Goal: Task Accomplishment & Management: Manage account settings

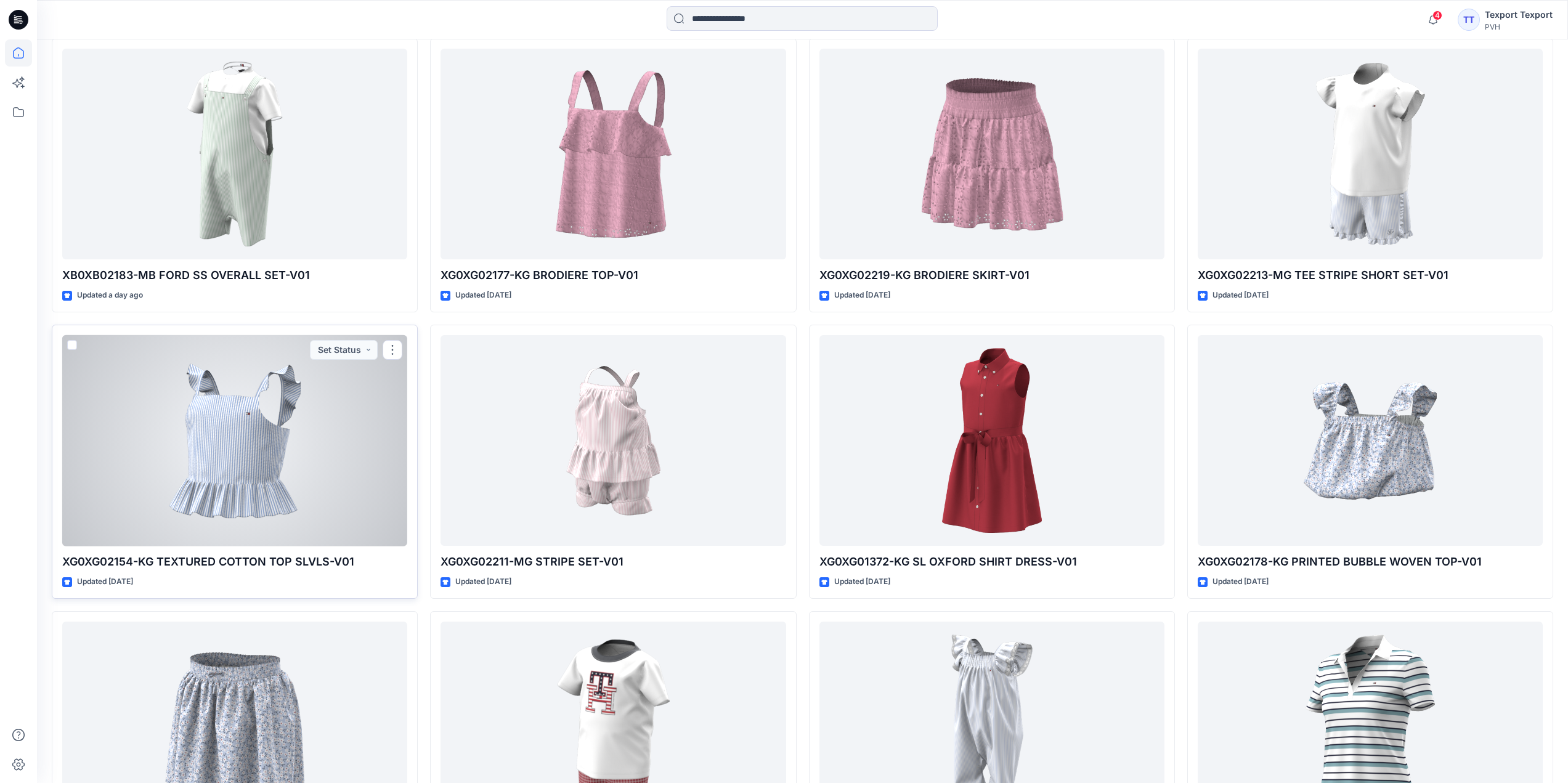
scroll to position [554, 0]
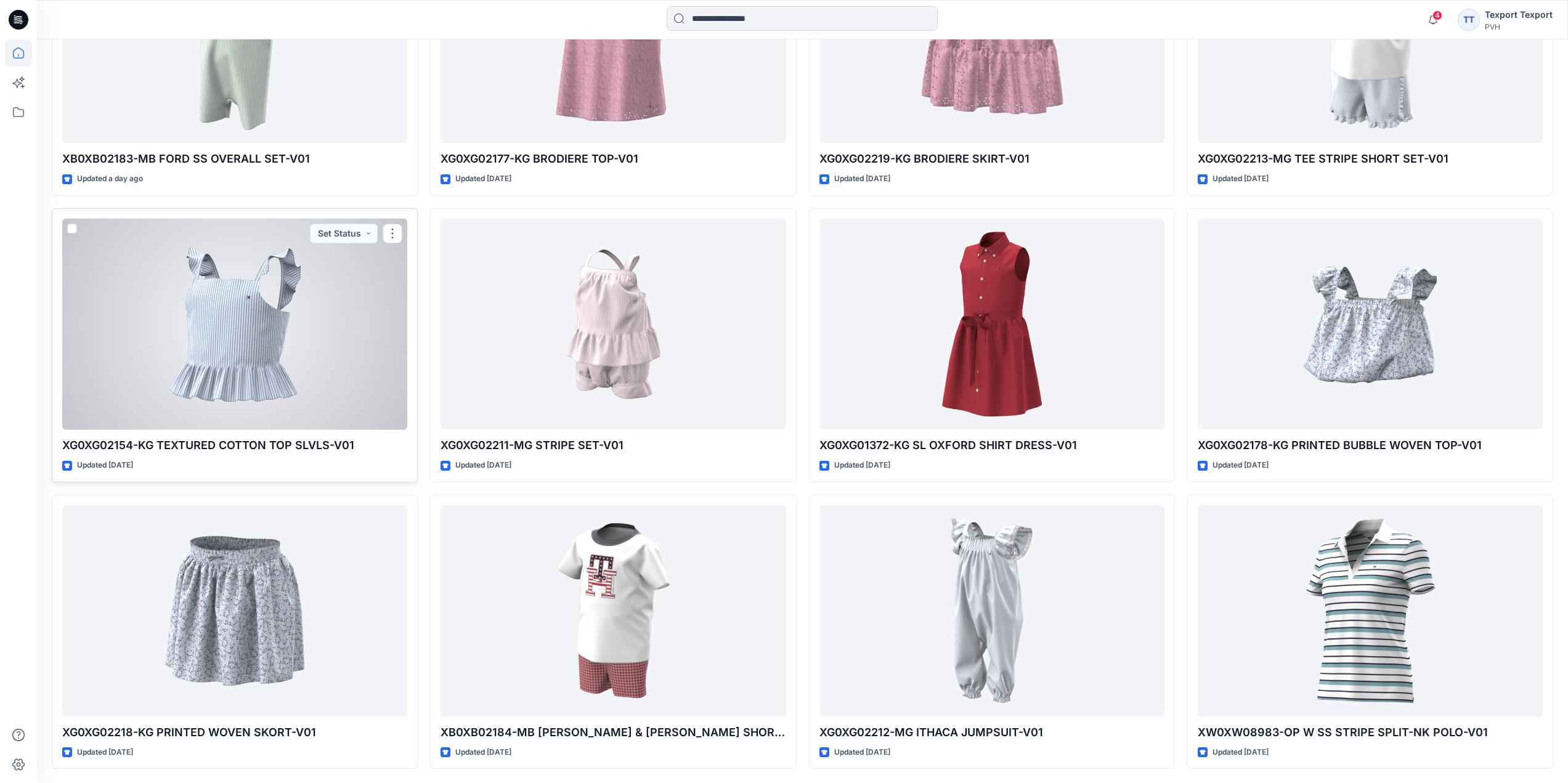
click at [339, 357] on div at bounding box center [235, 324] width 345 height 211
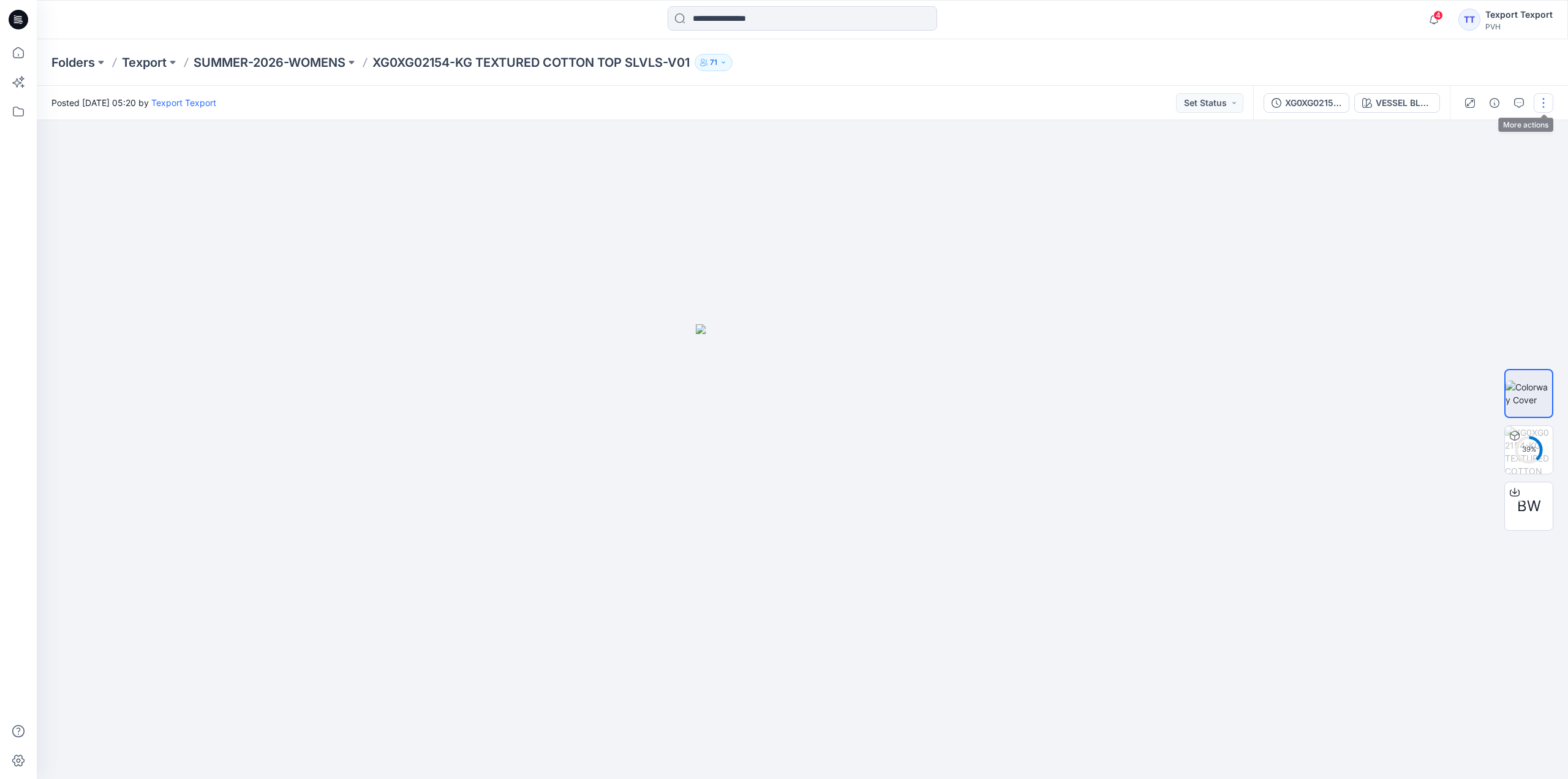
click at [1542, 106] on button "button" at bounding box center [1544, 103] width 20 height 20
click at [1490, 160] on button "Edit" at bounding box center [1492, 166] width 113 height 22
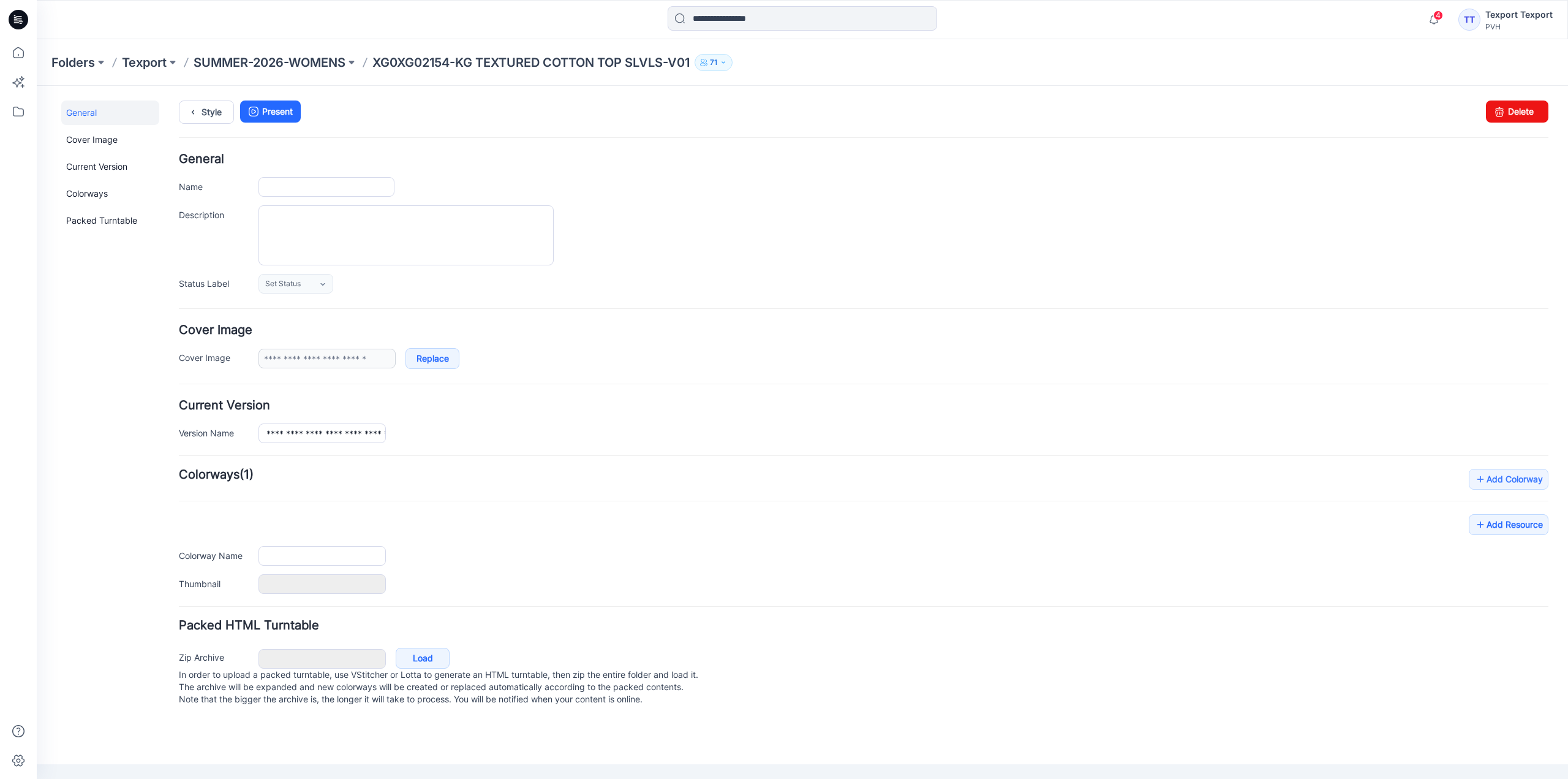
type input "**********"
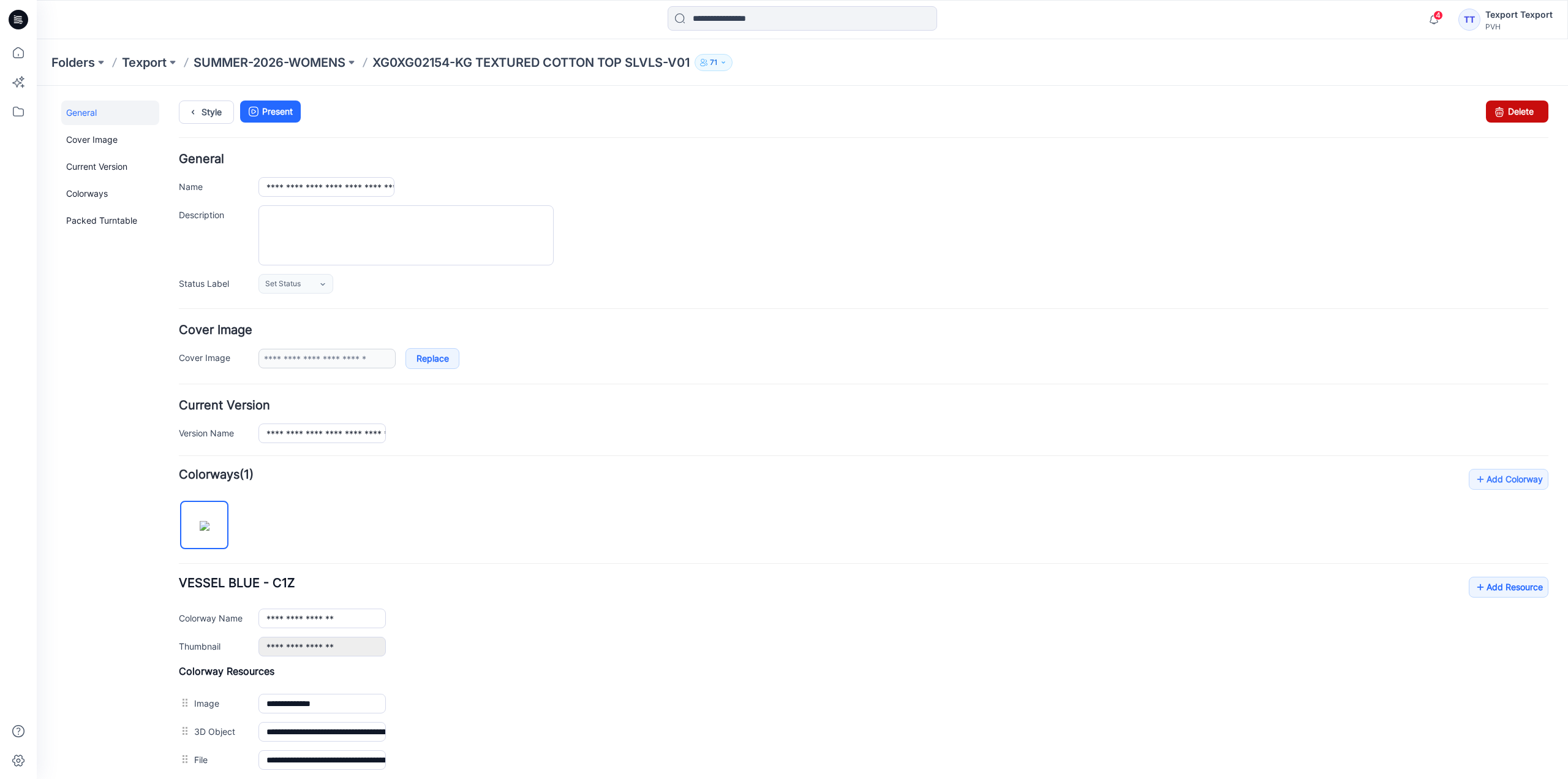
drag, startPoint x: 1505, startPoint y: 106, endPoint x: 867, endPoint y: 141, distance: 639.0
click at [1505, 106] on link "Delete" at bounding box center [1517, 111] width 63 height 22
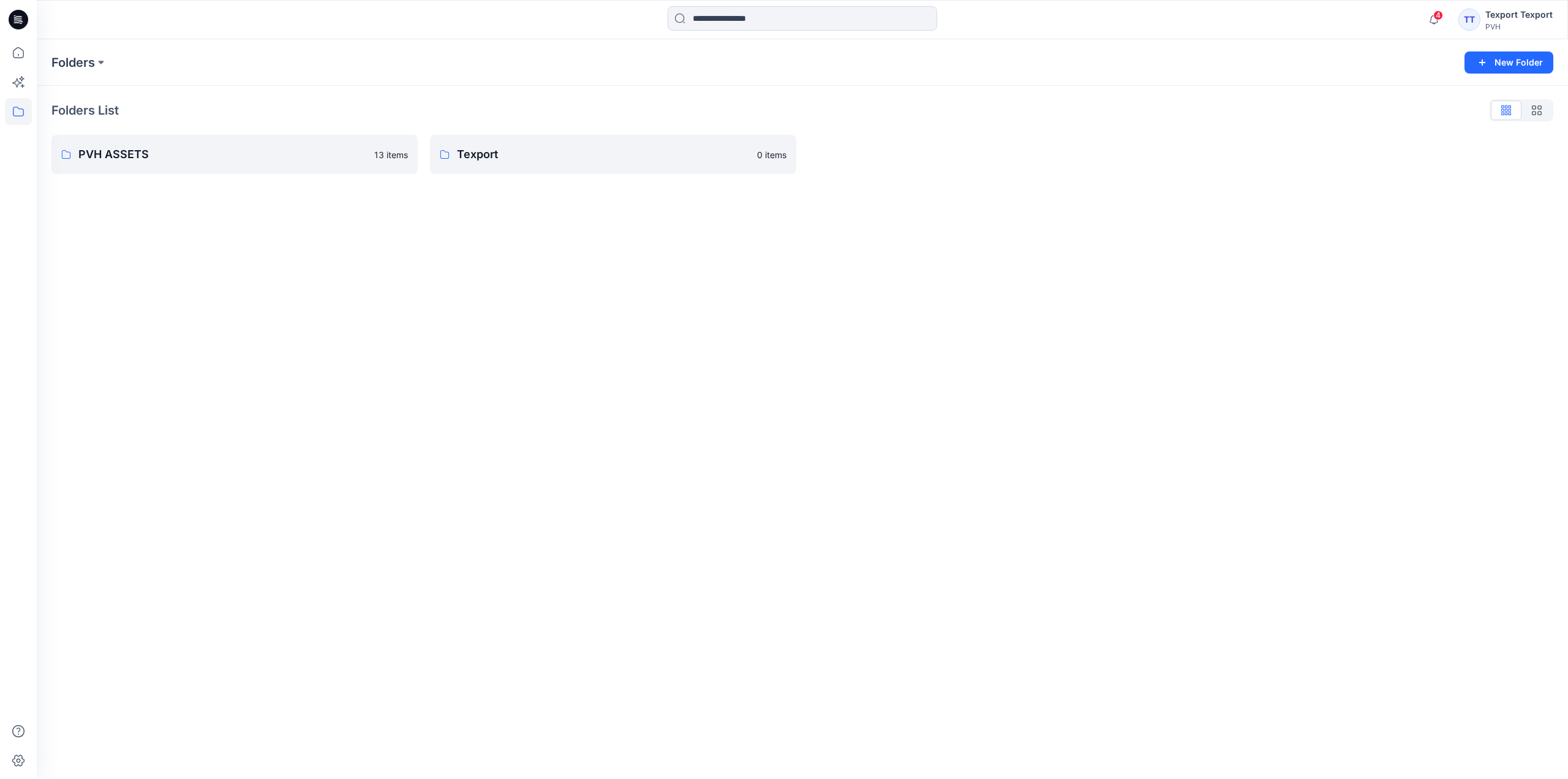
click at [14, 18] on icon at bounding box center [18, 20] width 20 height 20
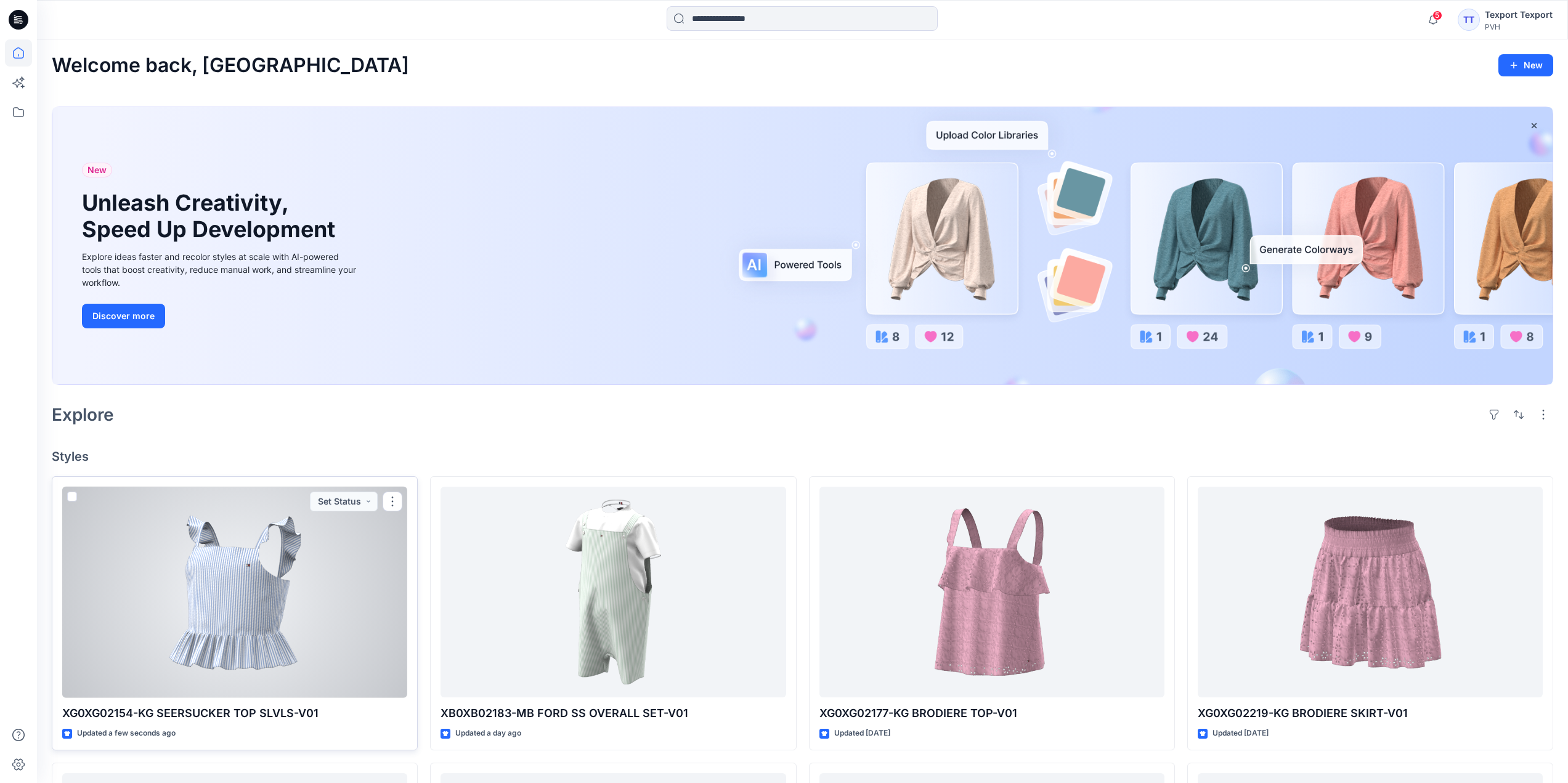
click at [327, 562] on div at bounding box center [235, 592] width 345 height 211
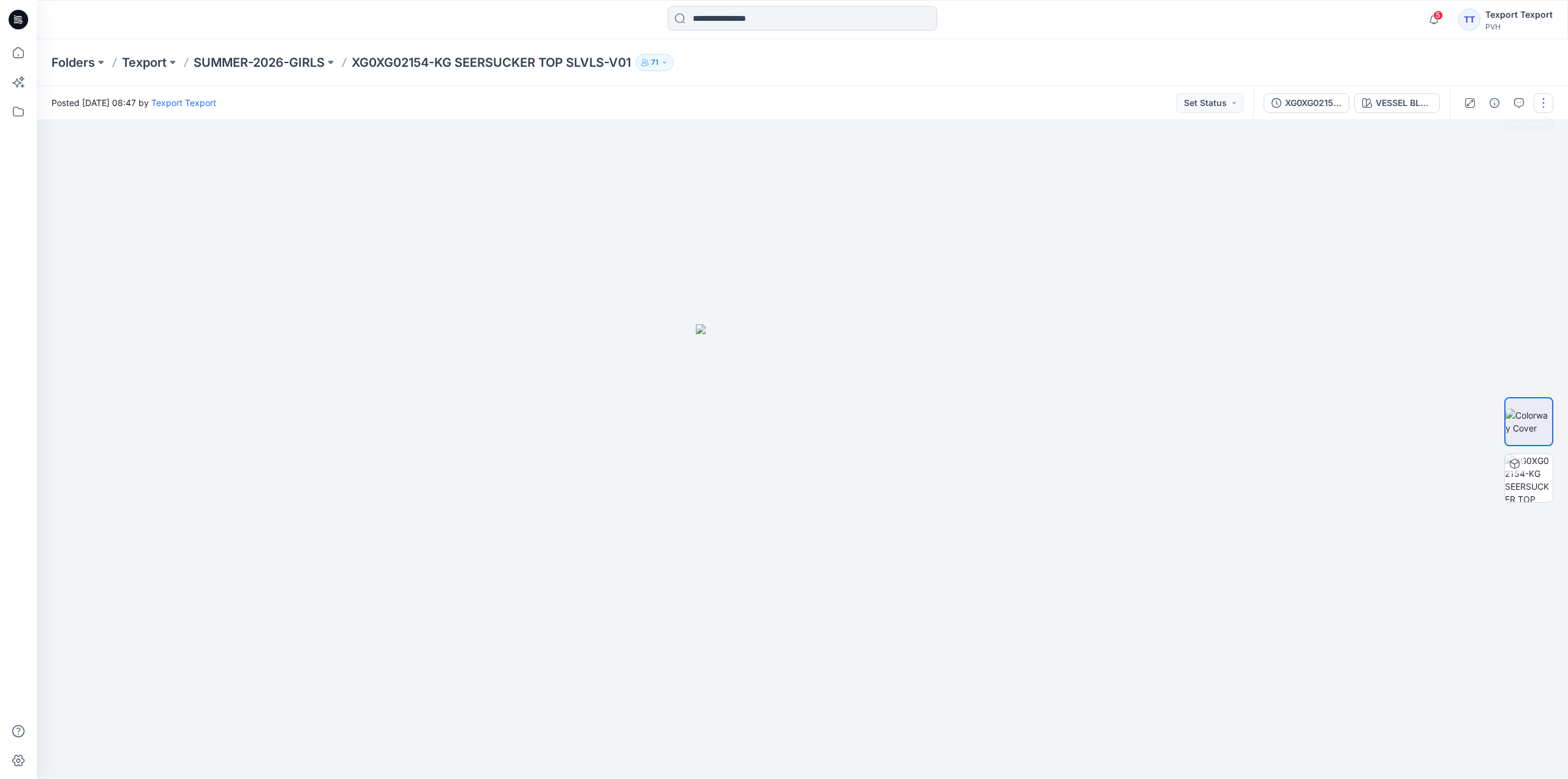
click at [1546, 102] on button "button" at bounding box center [1544, 103] width 20 height 20
click at [1489, 172] on button "Edit" at bounding box center [1492, 166] width 113 height 22
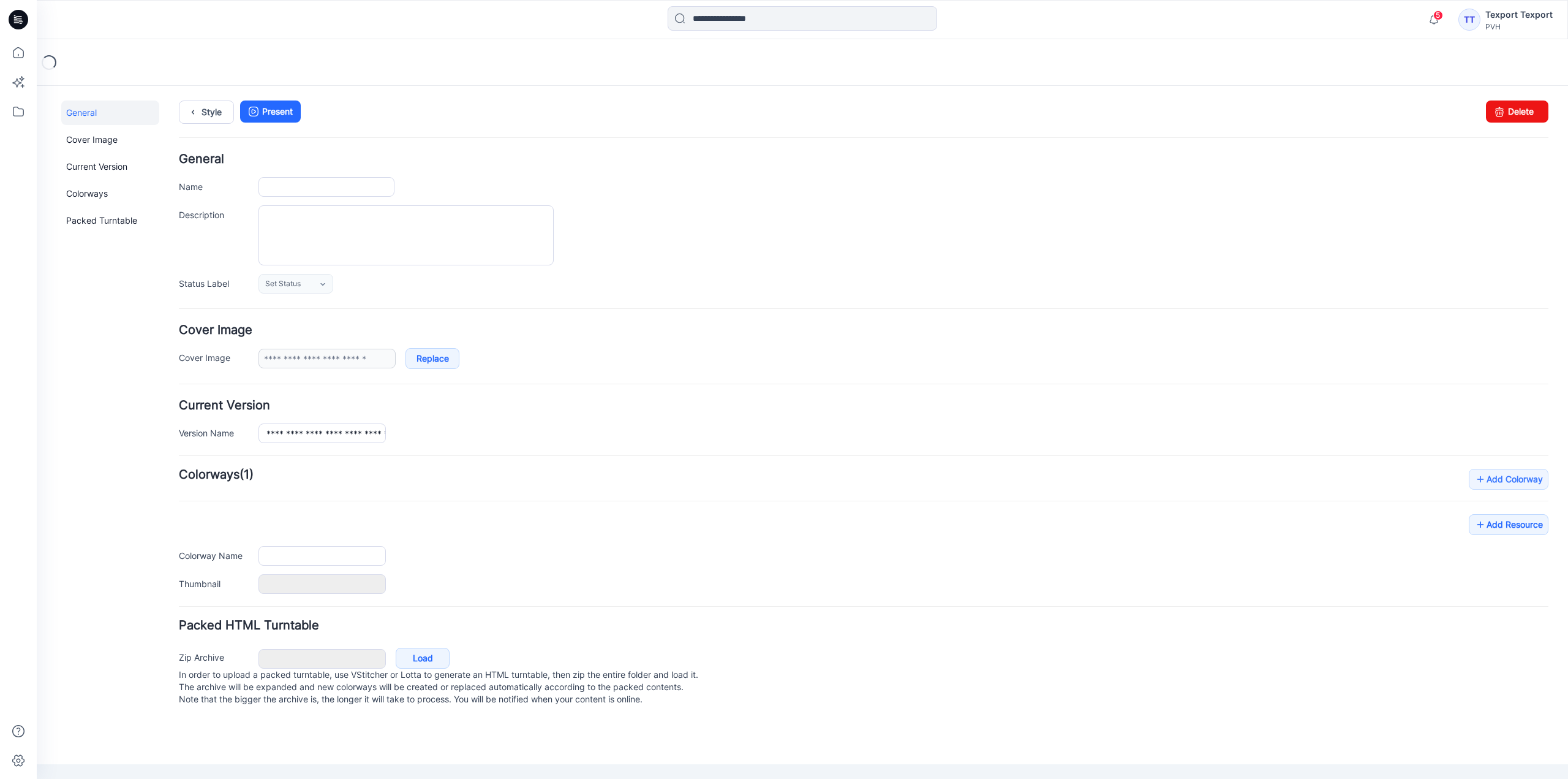
type input "**********"
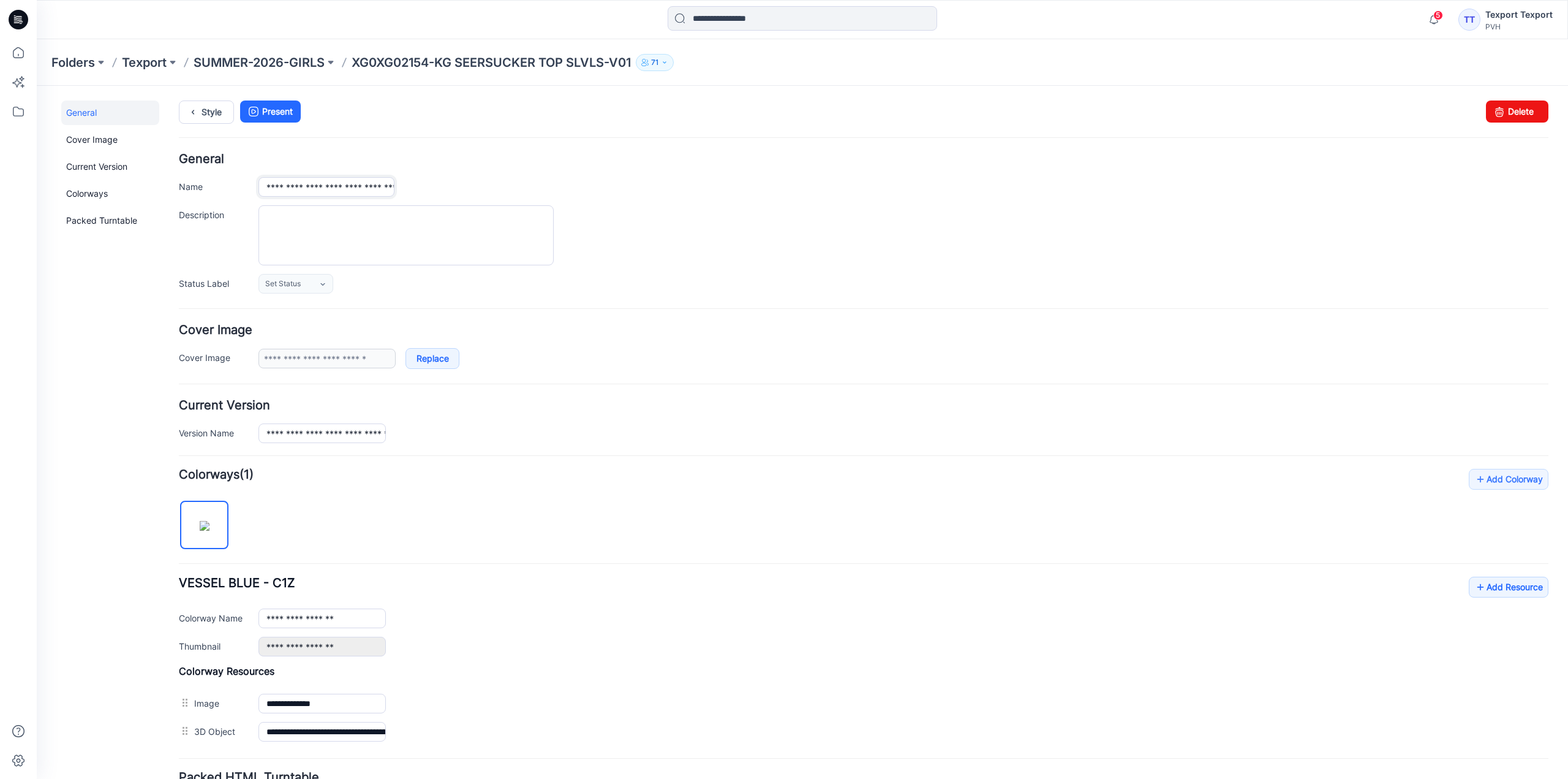
drag, startPoint x: 267, startPoint y: 190, endPoint x: 288, endPoint y: 193, distance: 21.2
click at [288, 193] on input "**********" at bounding box center [327, 187] width 136 height 20
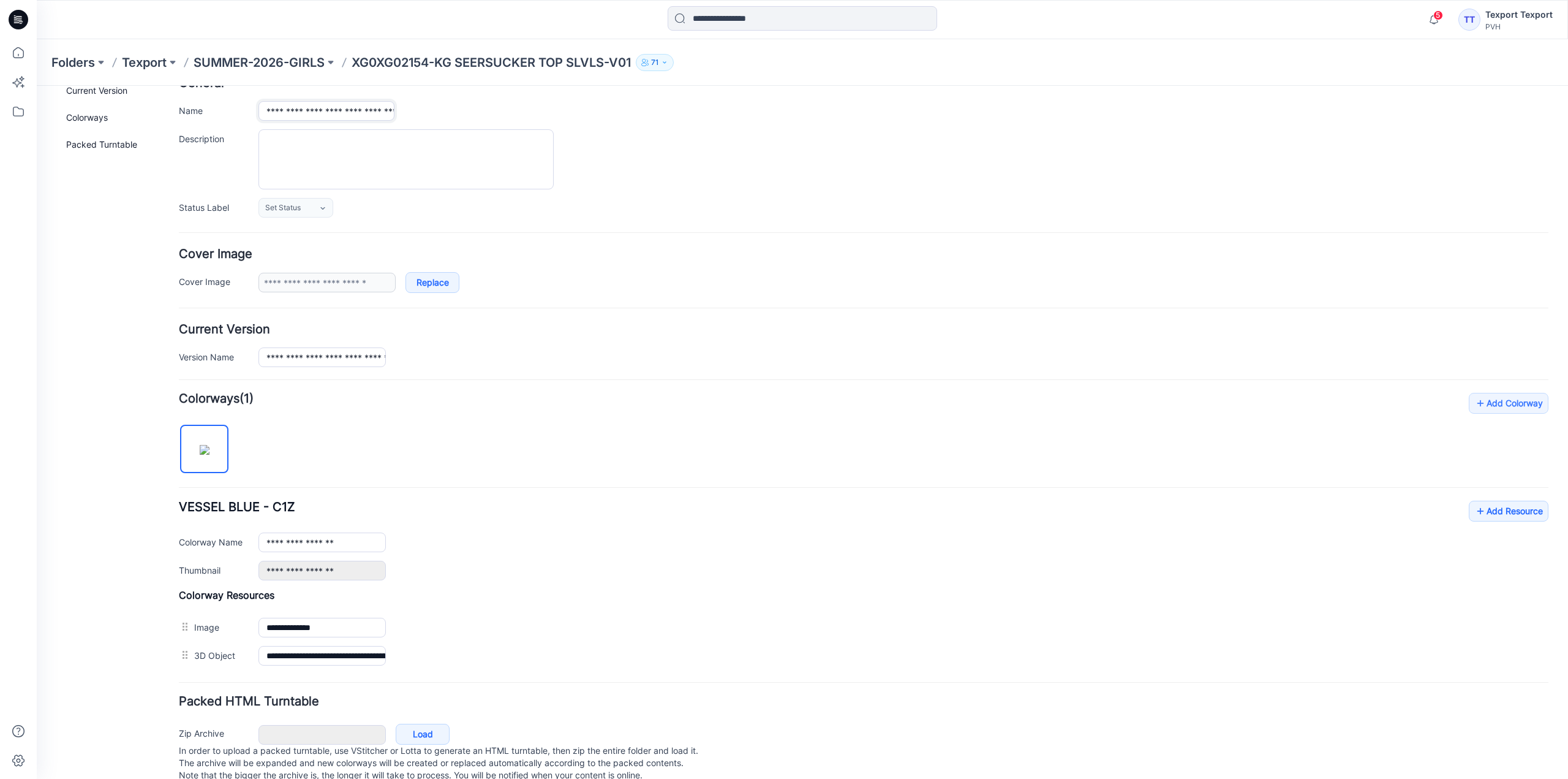
scroll to position [107, 0]
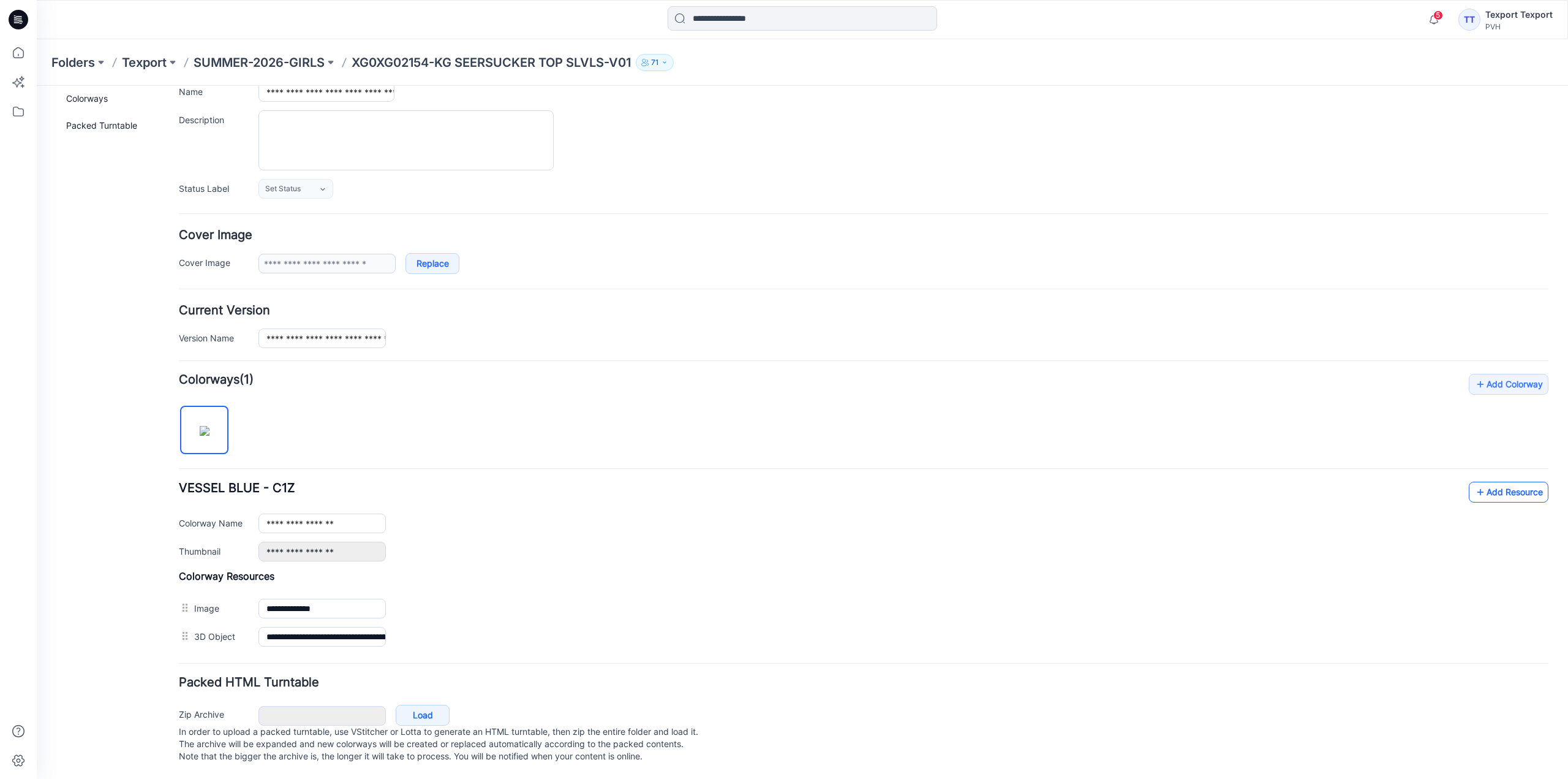
click at [1490, 482] on link "Add Resource" at bounding box center [1509, 492] width 80 height 21
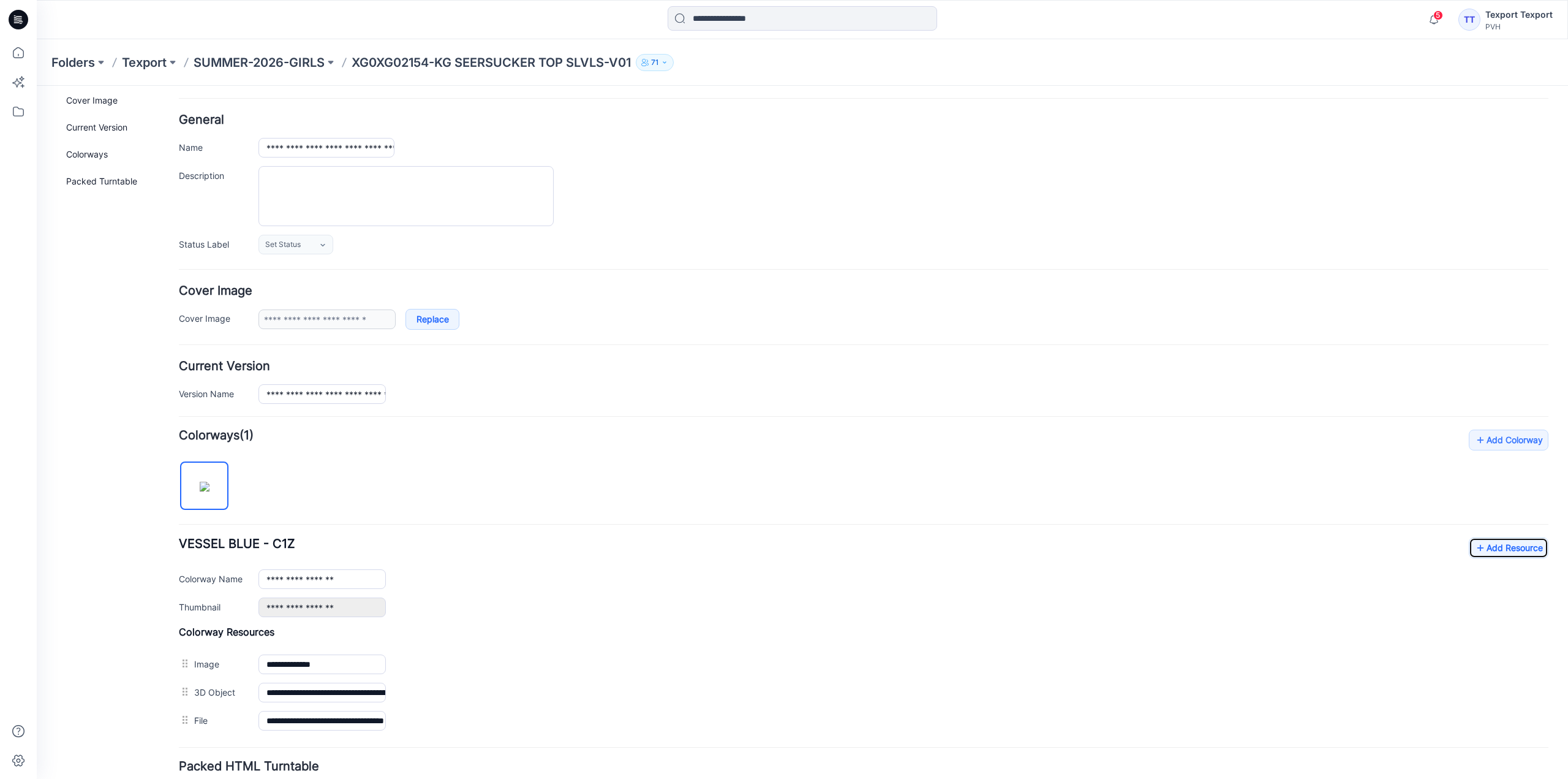
scroll to position [0, 0]
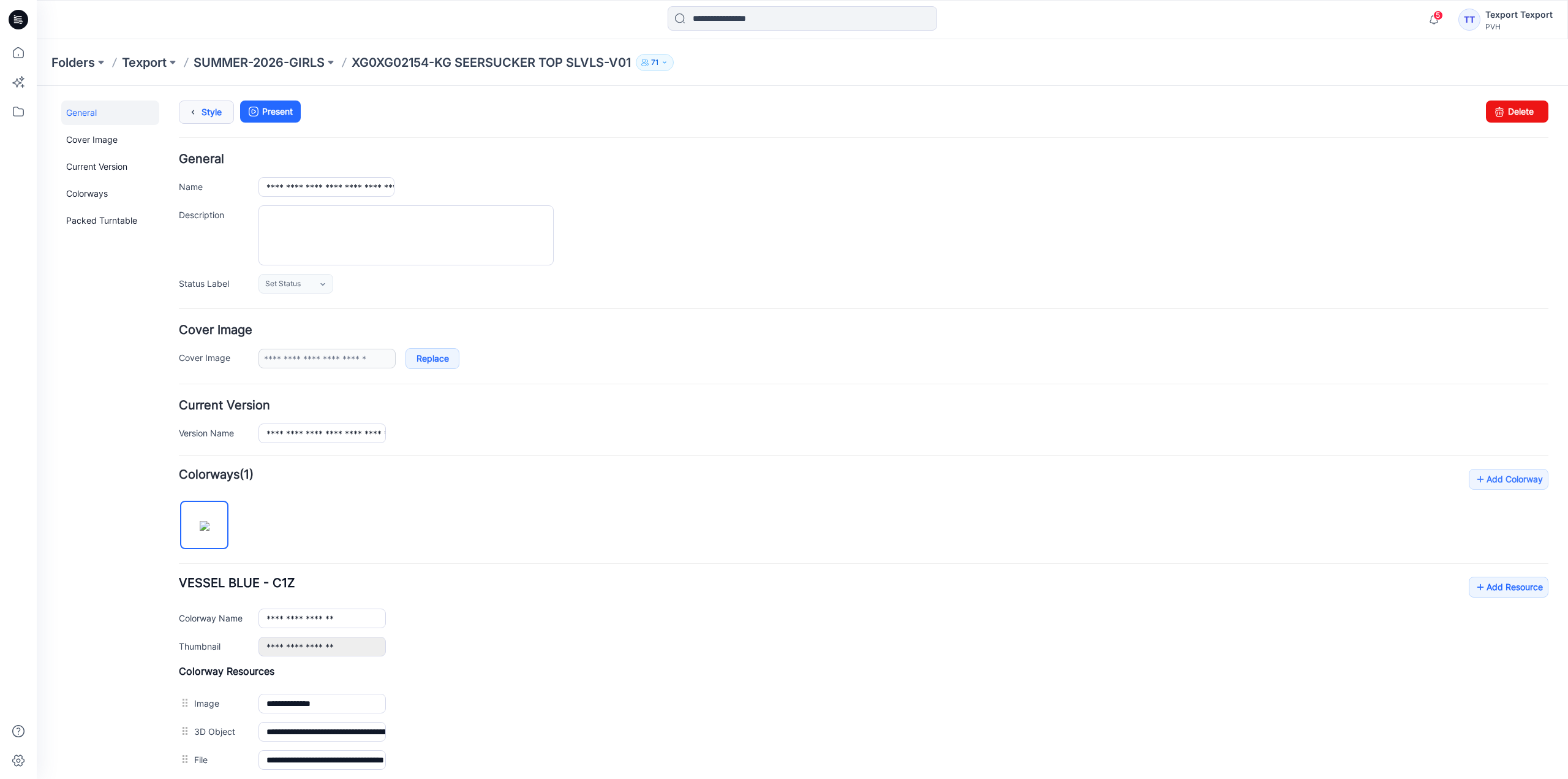
click at [225, 110] on link "Style" at bounding box center [207, 112] width 55 height 23
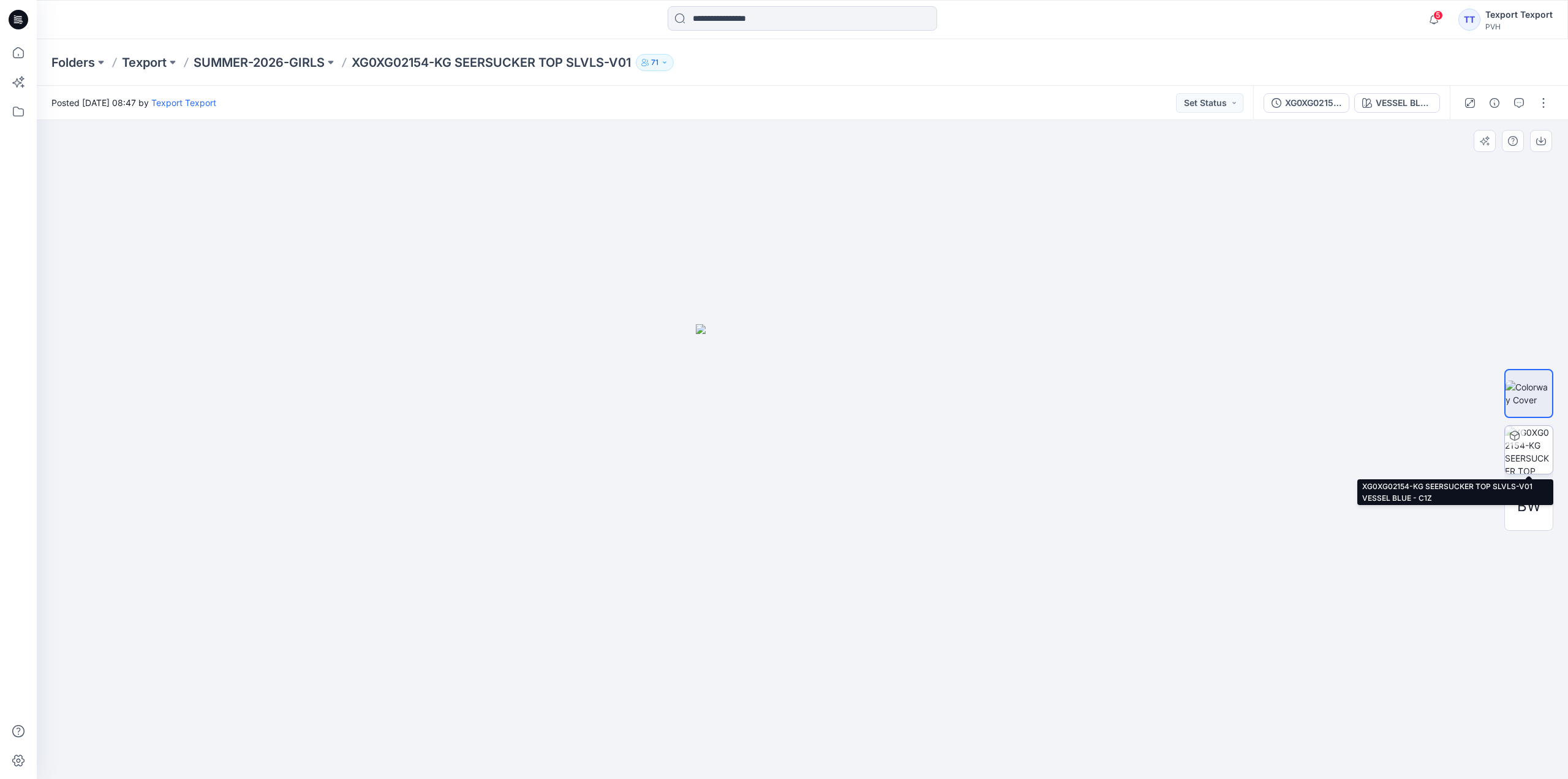
click at [1540, 451] on img at bounding box center [1529, 450] width 48 height 48
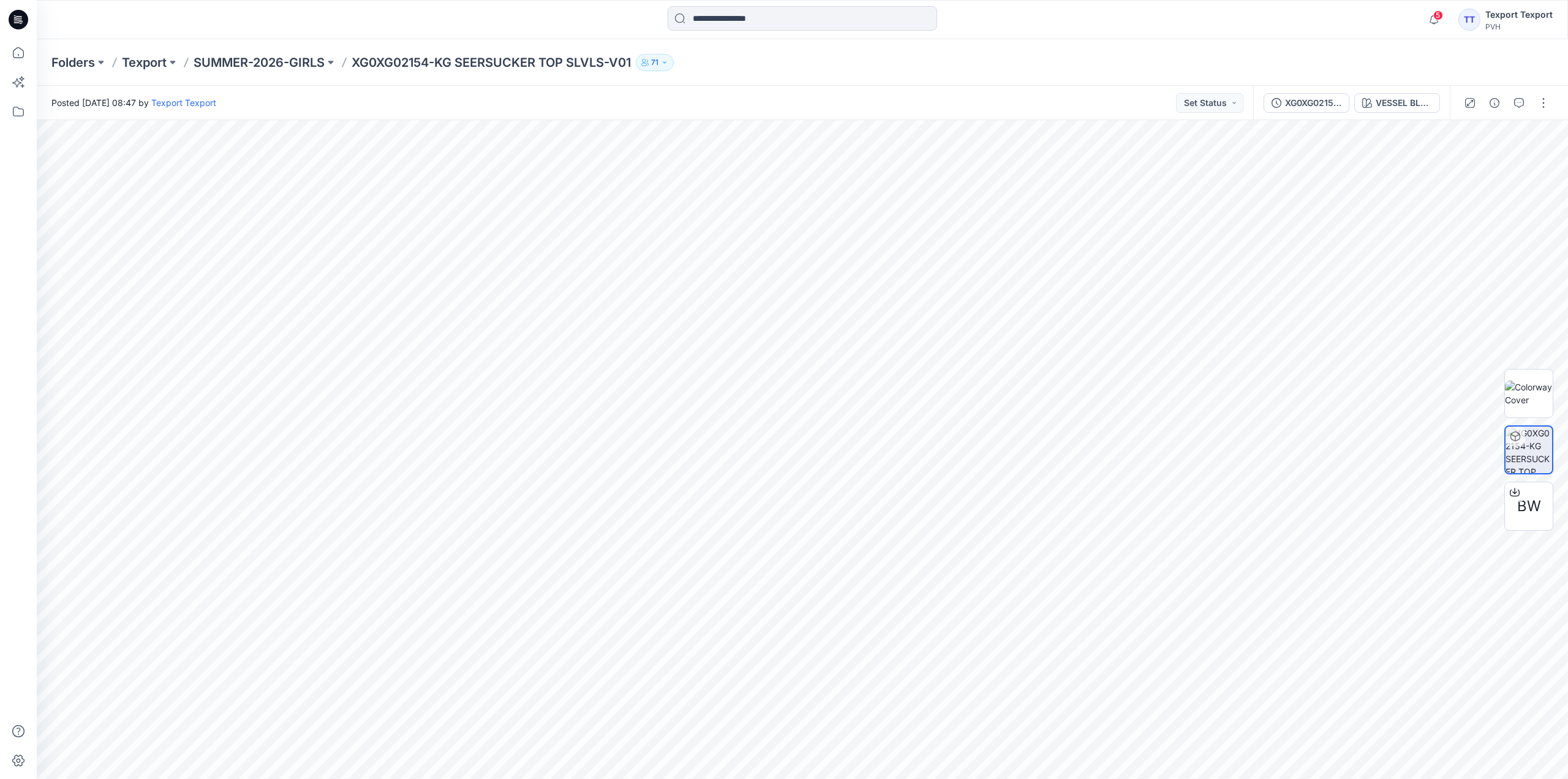
click at [22, 18] on icon at bounding box center [18, 20] width 20 height 20
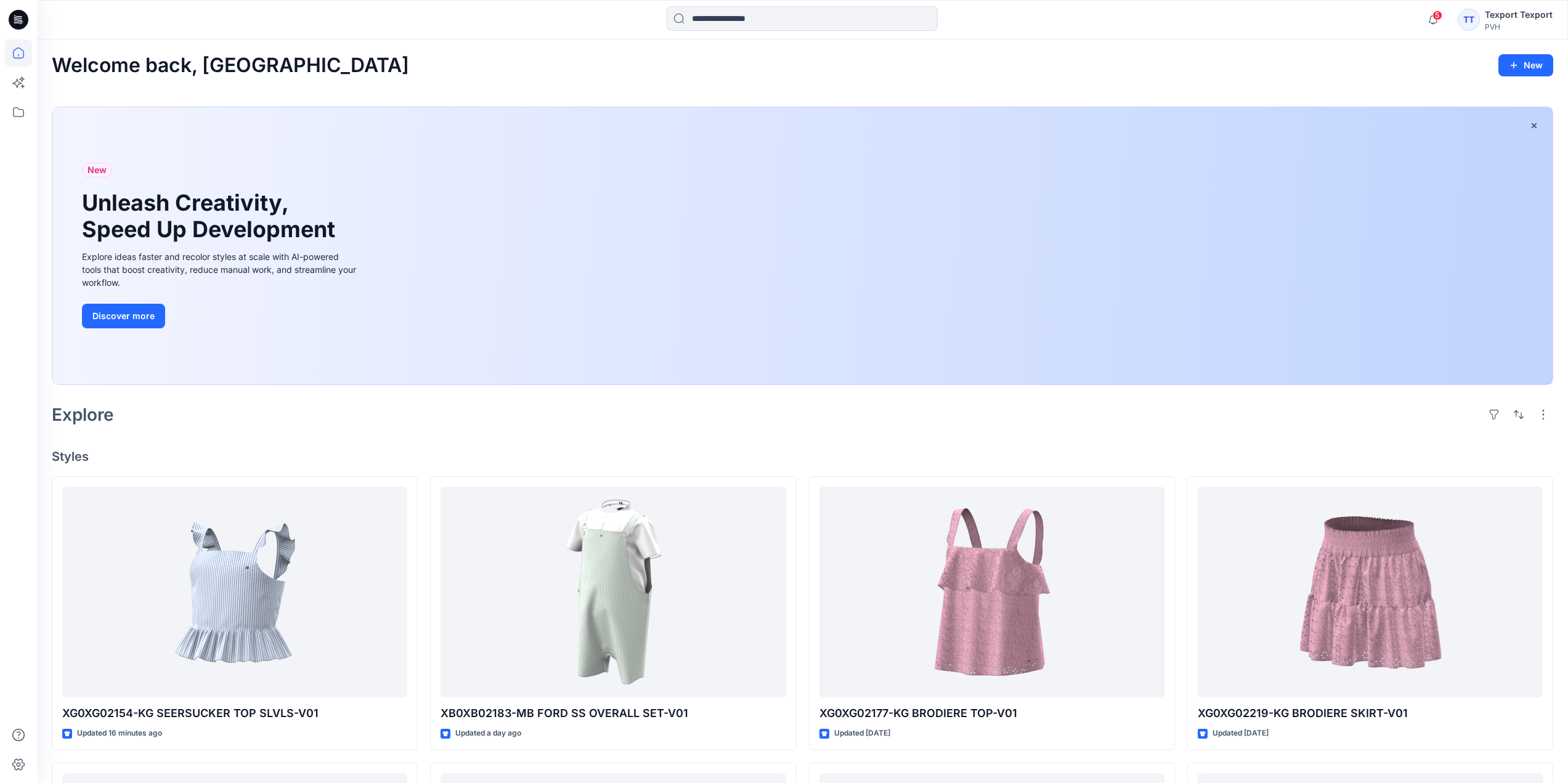
click at [417, 19] on div at bounding box center [228, 19] width 382 height 27
